Goal: Information Seeking & Learning: Learn about a topic

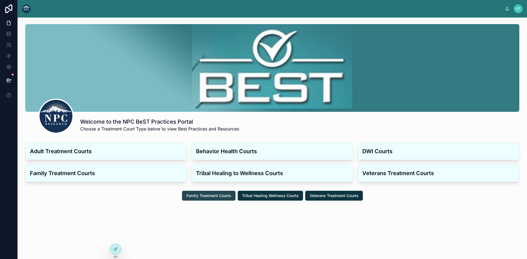
click at [221, 196] on span "Family Treatment Courts" at bounding box center [208, 195] width 45 height 5
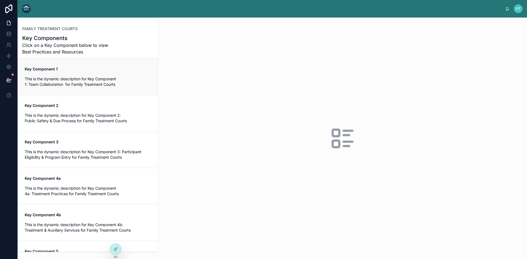
click at [73, 86] on span "This is the dynamic description for Key Component 1: Team Collaboration for Fam…" at bounding box center [88, 81] width 127 height 11
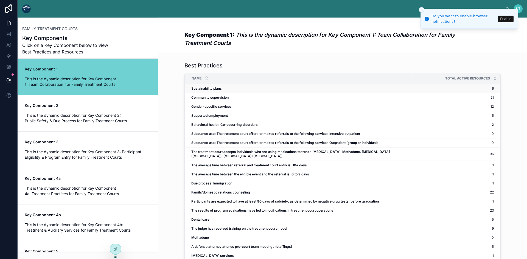
click at [192, 88] on strong "Sustainability plans" at bounding box center [206, 88] width 30 height 4
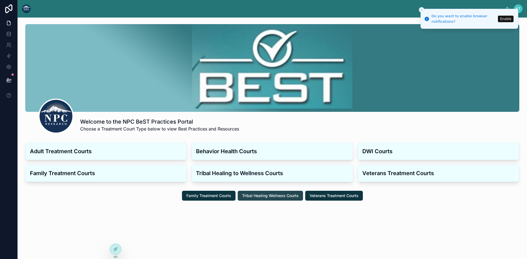
click at [255, 195] on span "Tribal Healing Wellness Courts" at bounding box center [270, 195] width 57 height 5
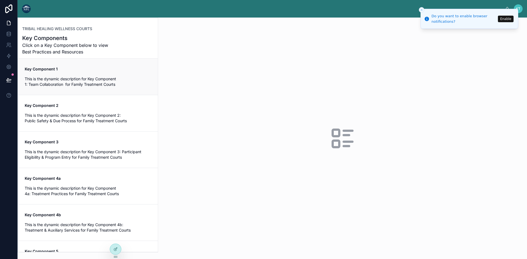
click at [67, 75] on div "Key Component 1 This is the dynamic description for Key Component 1: Team Colla…" at bounding box center [88, 76] width 127 height 21
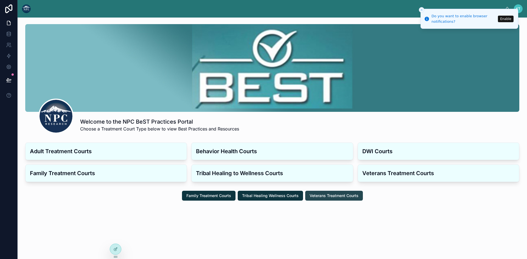
click at [322, 195] on span "Veterans Treatment Courts" at bounding box center [334, 195] width 49 height 5
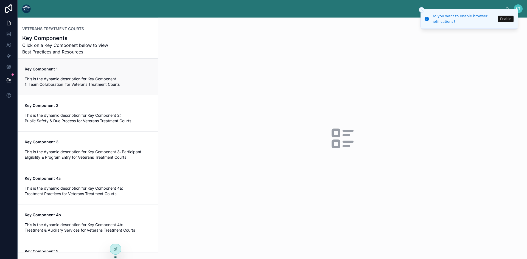
click at [94, 87] on span "This is the dynamic description for Key Component 1: Team Collaboration for Vet…" at bounding box center [88, 81] width 127 height 11
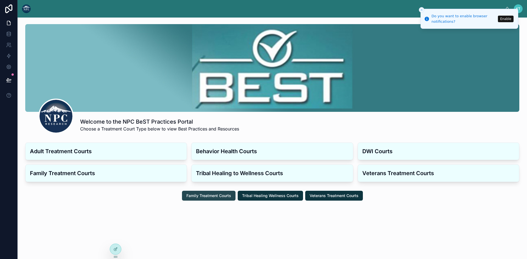
click at [217, 197] on span "Family Treatment Courts" at bounding box center [208, 195] width 45 height 5
click at [421, 9] on icon "Close toast" at bounding box center [421, 9] width 3 height 3
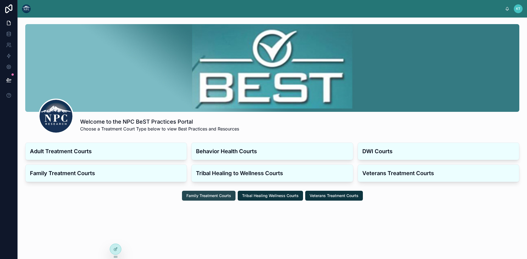
click at [214, 195] on span "Family Treatment Courts" at bounding box center [208, 195] width 45 height 5
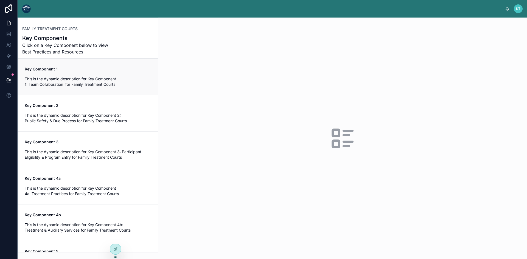
click at [57, 77] on span "This is the dynamic description for Key Component 1: Team Collaboration for Fam…" at bounding box center [88, 81] width 127 height 11
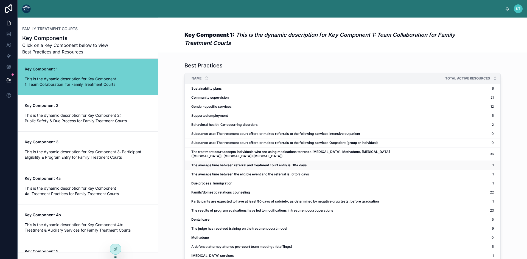
click at [230, 166] on strong "The average time between referral and treatment court entry is: 10+ days" at bounding box center [249, 165] width 116 height 4
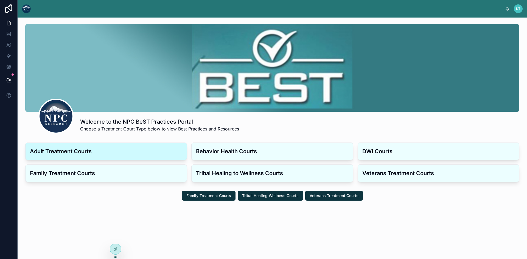
click at [71, 149] on h3 "Adult Treatment Courts" at bounding box center [106, 151] width 152 height 8
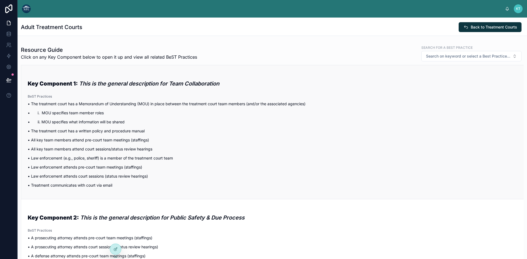
click at [66, 113] on p "• i. MOU specifies team member roles" at bounding box center [272, 113] width 489 height 6
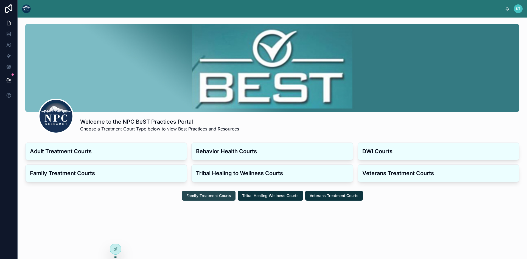
click at [205, 197] on span "Family Treatment Courts" at bounding box center [208, 195] width 45 height 5
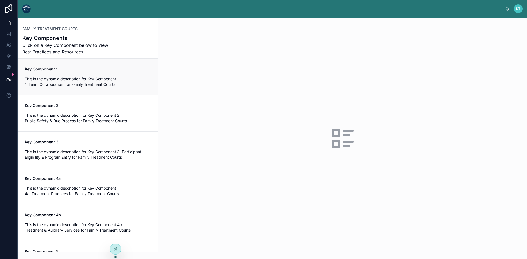
click at [47, 79] on span "This is the dynamic description for Key Component 1: Team Collaboration for Fam…" at bounding box center [88, 81] width 127 height 11
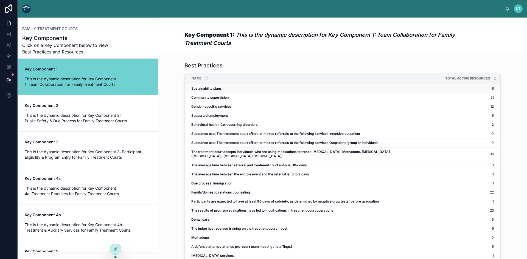
click at [218, 89] on strong "Sustainability plans" at bounding box center [206, 88] width 30 height 4
